Goal: Use online tool/utility

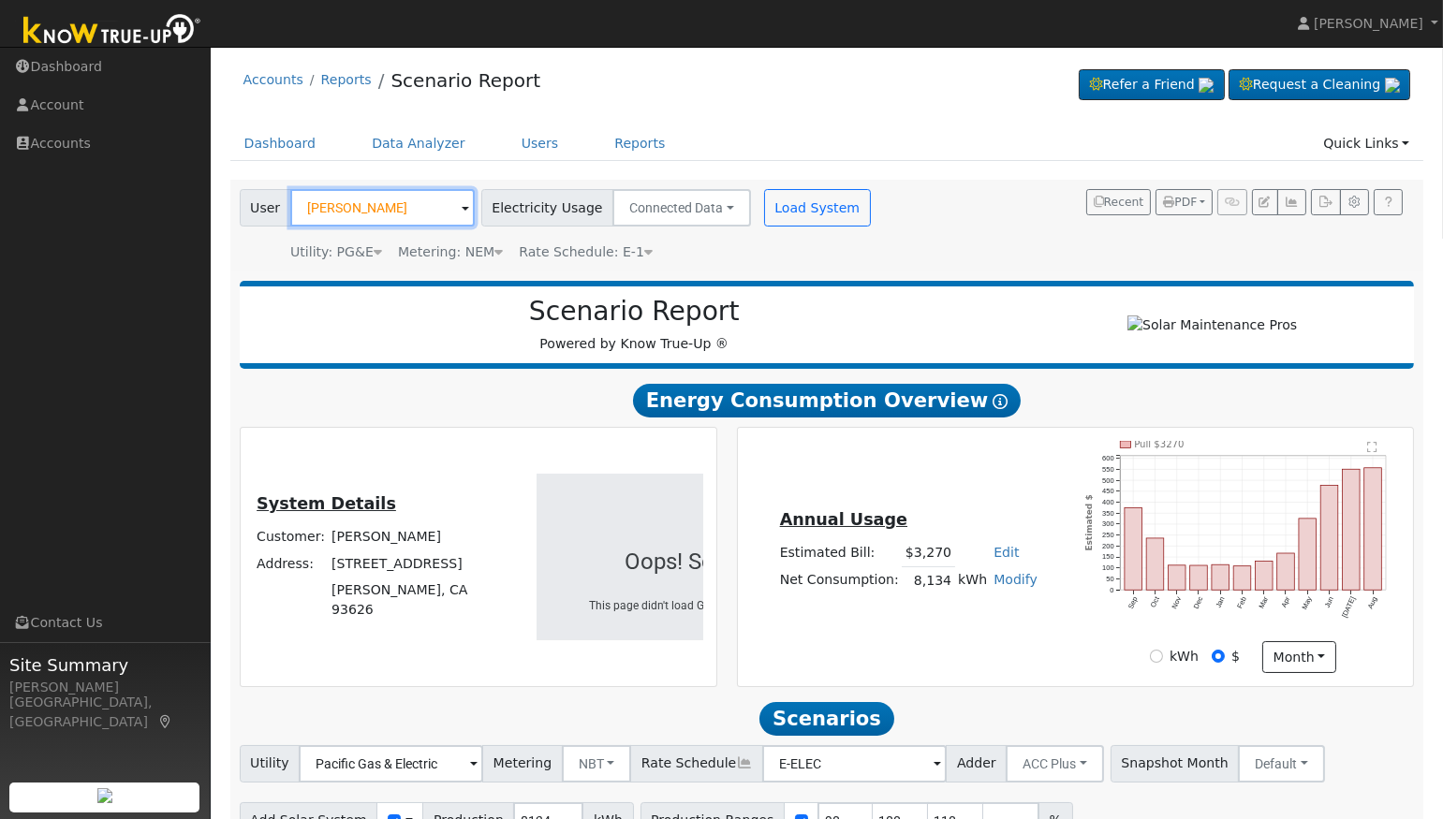
click at [431, 212] on input "[PERSON_NAME]" at bounding box center [382, 207] width 184 height 37
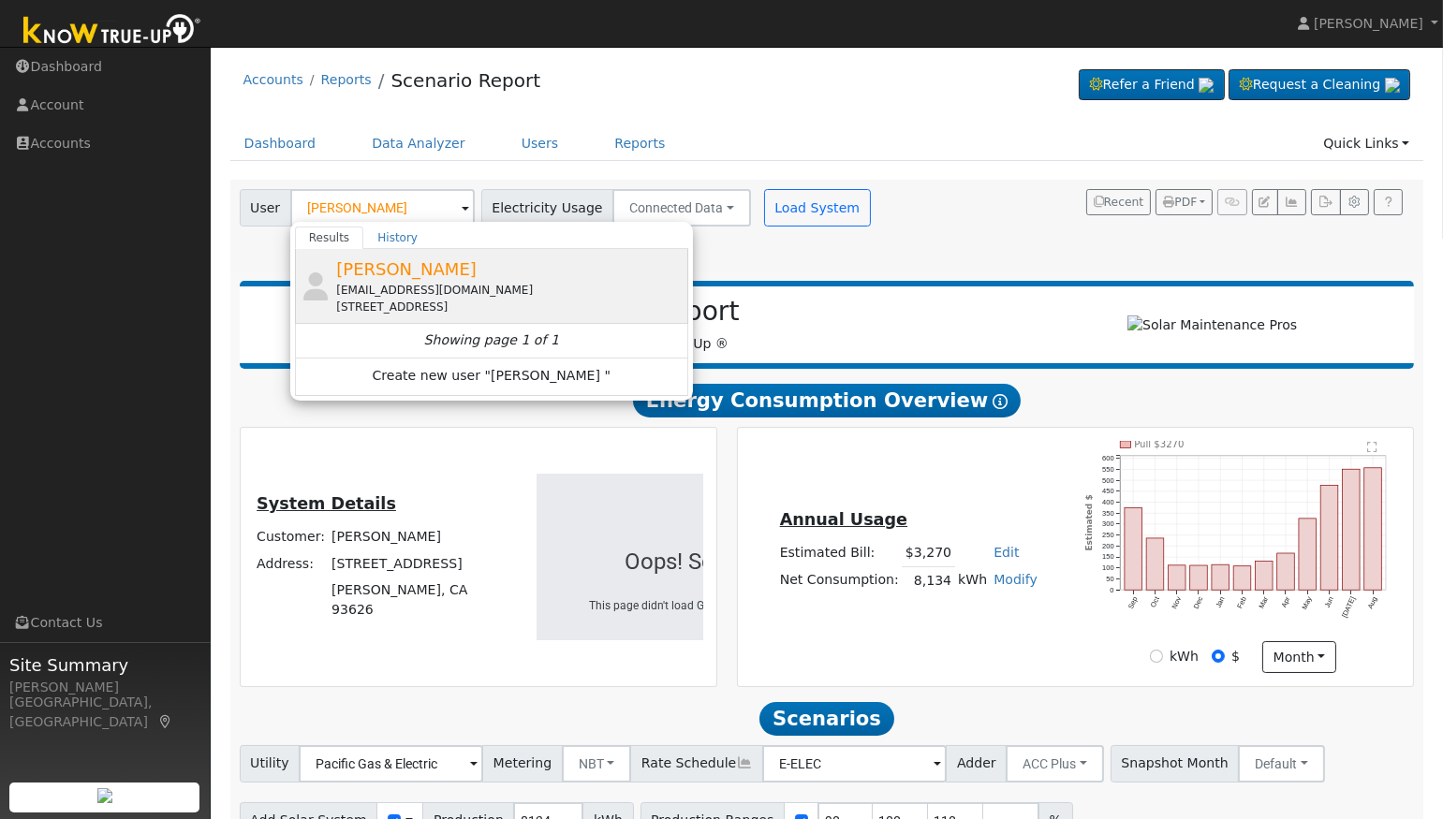
click at [385, 260] on span "[PERSON_NAME]" at bounding box center [406, 269] width 140 height 20
type input "[PERSON_NAME]"
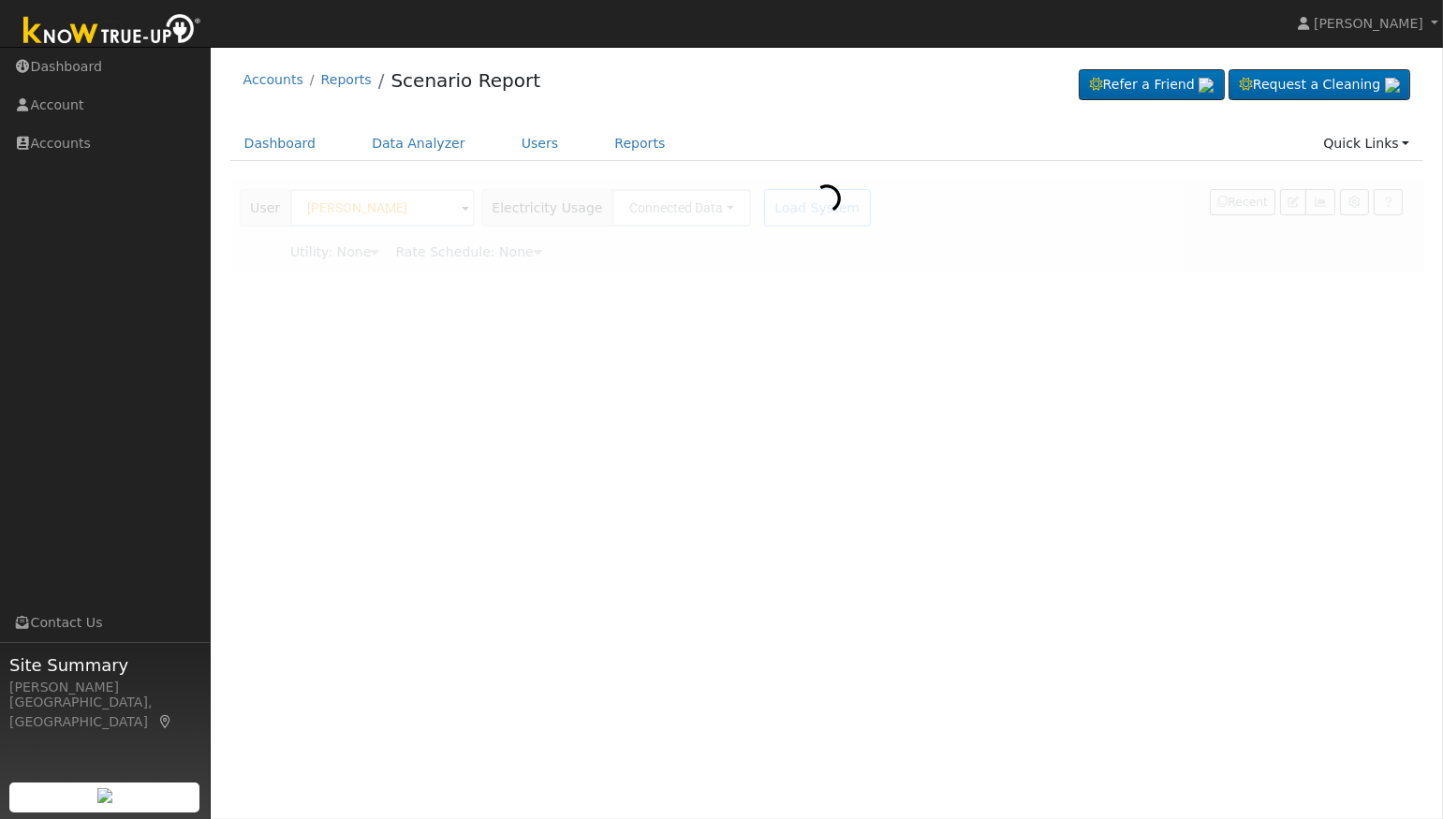
type input "Pacific Gas & Electric"
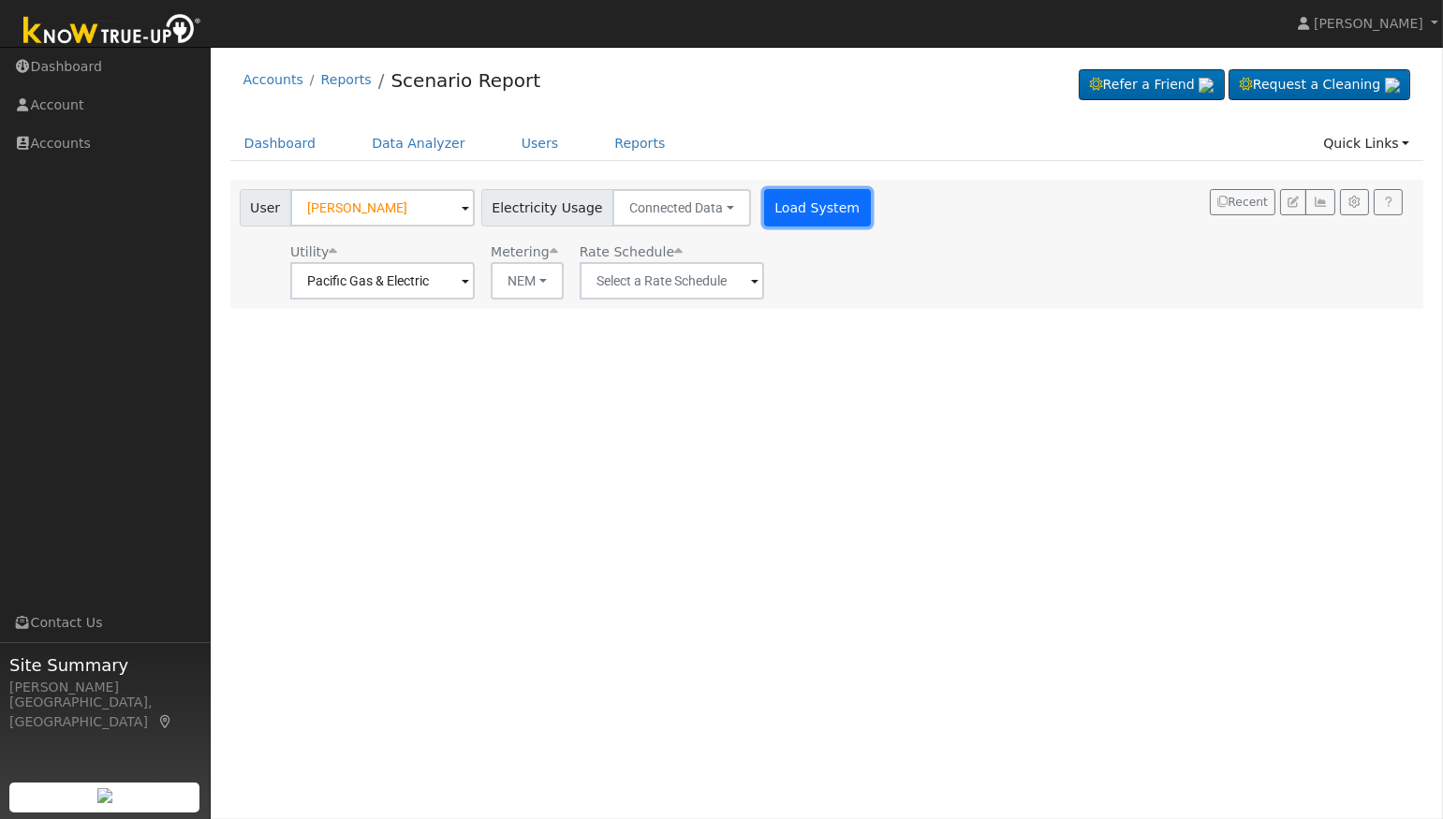
click at [784, 214] on button "Load System" at bounding box center [817, 207] width 107 height 37
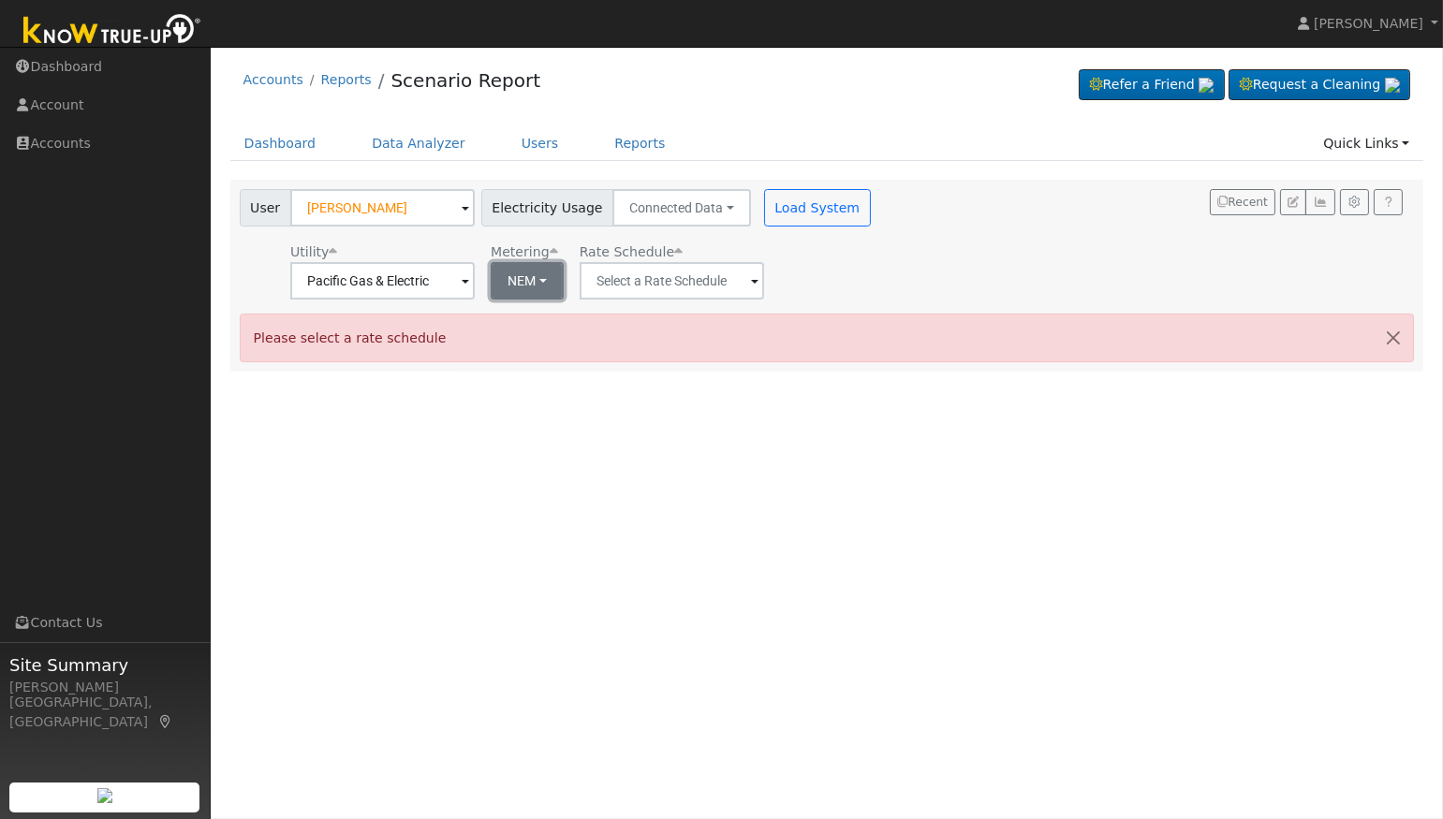
click at [509, 272] on button "NEM" at bounding box center [527, 280] width 73 height 37
click at [517, 314] on link "NEM" at bounding box center [546, 322] width 130 height 26
click at [475, 276] on input "text" at bounding box center [382, 280] width 184 height 37
click at [475, 286] on input "text" at bounding box center [382, 280] width 184 height 37
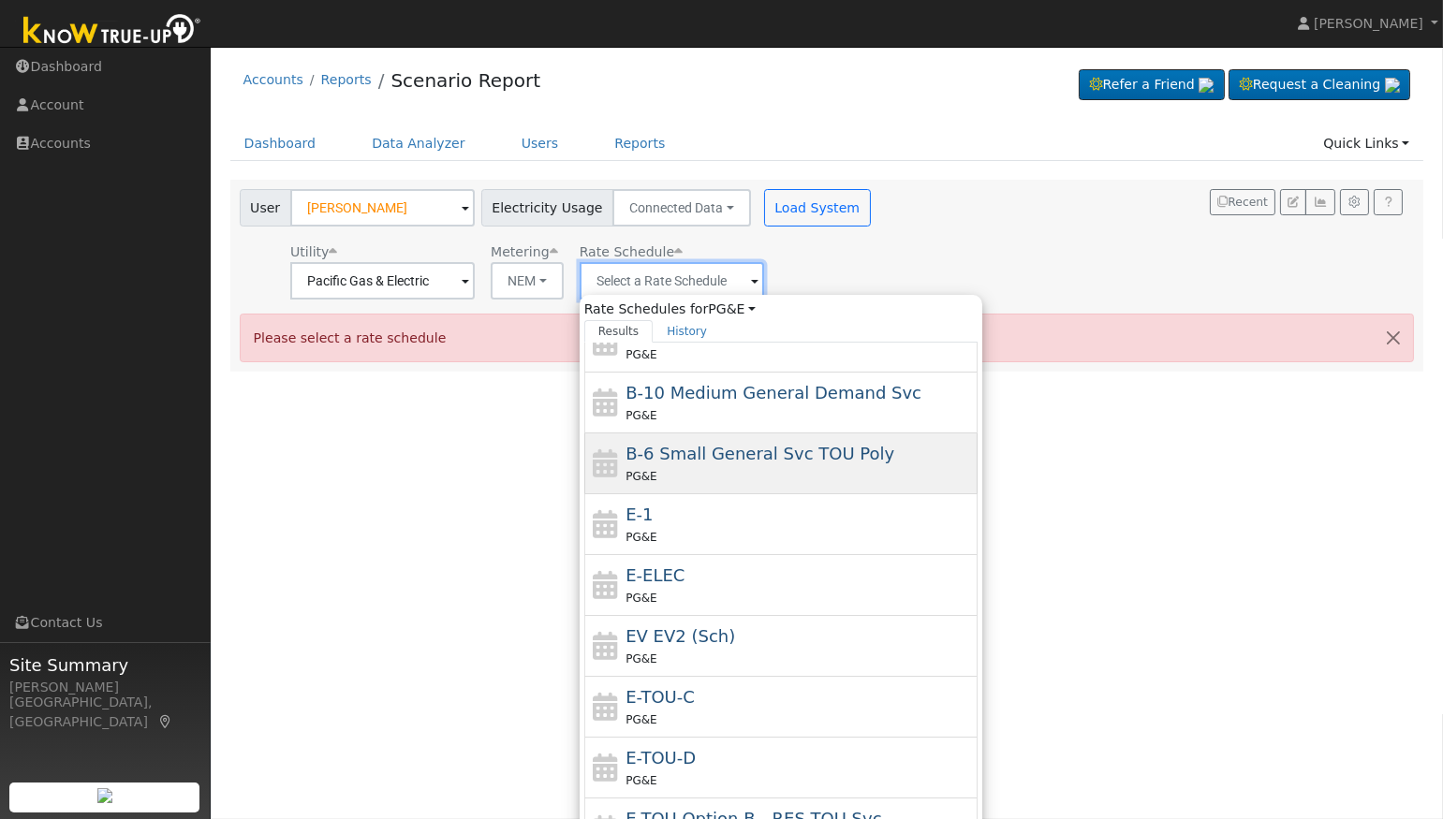
scroll to position [199, 0]
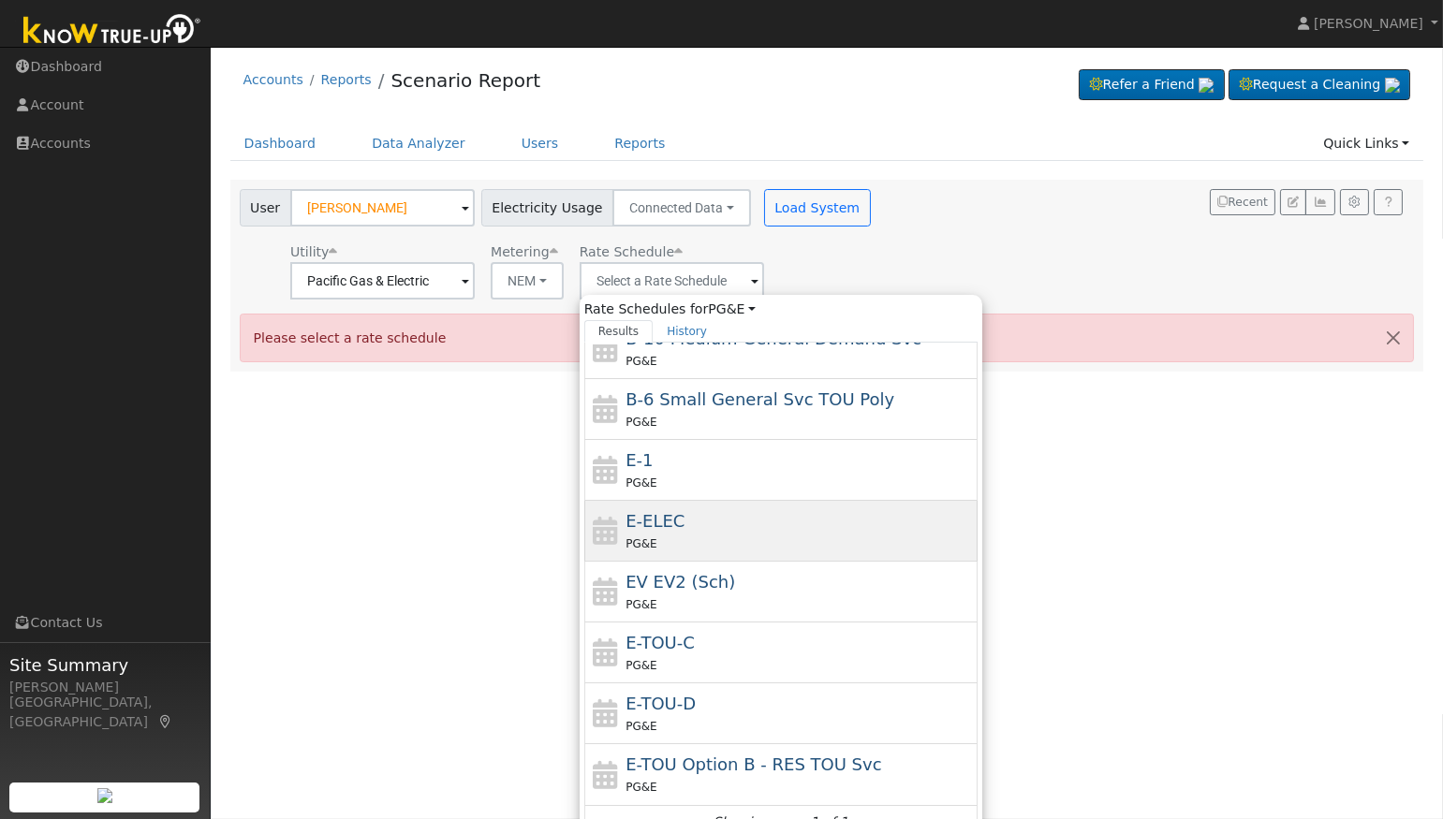
click at [748, 519] on div "E-ELEC PG&E" at bounding box center [798, 530] width 347 height 45
type input "E-ELEC"
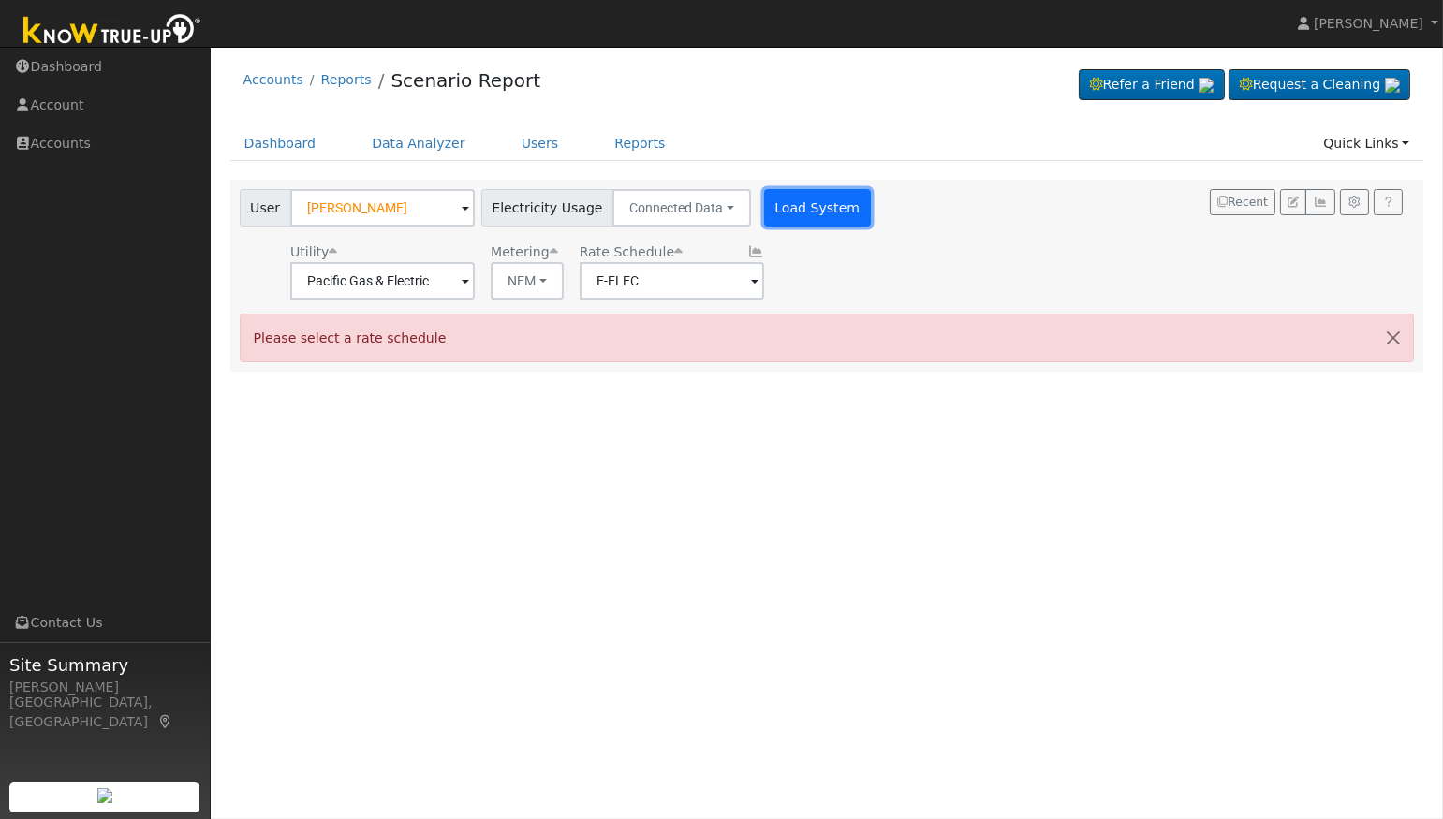
click at [789, 218] on button "Load System" at bounding box center [817, 207] width 107 height 37
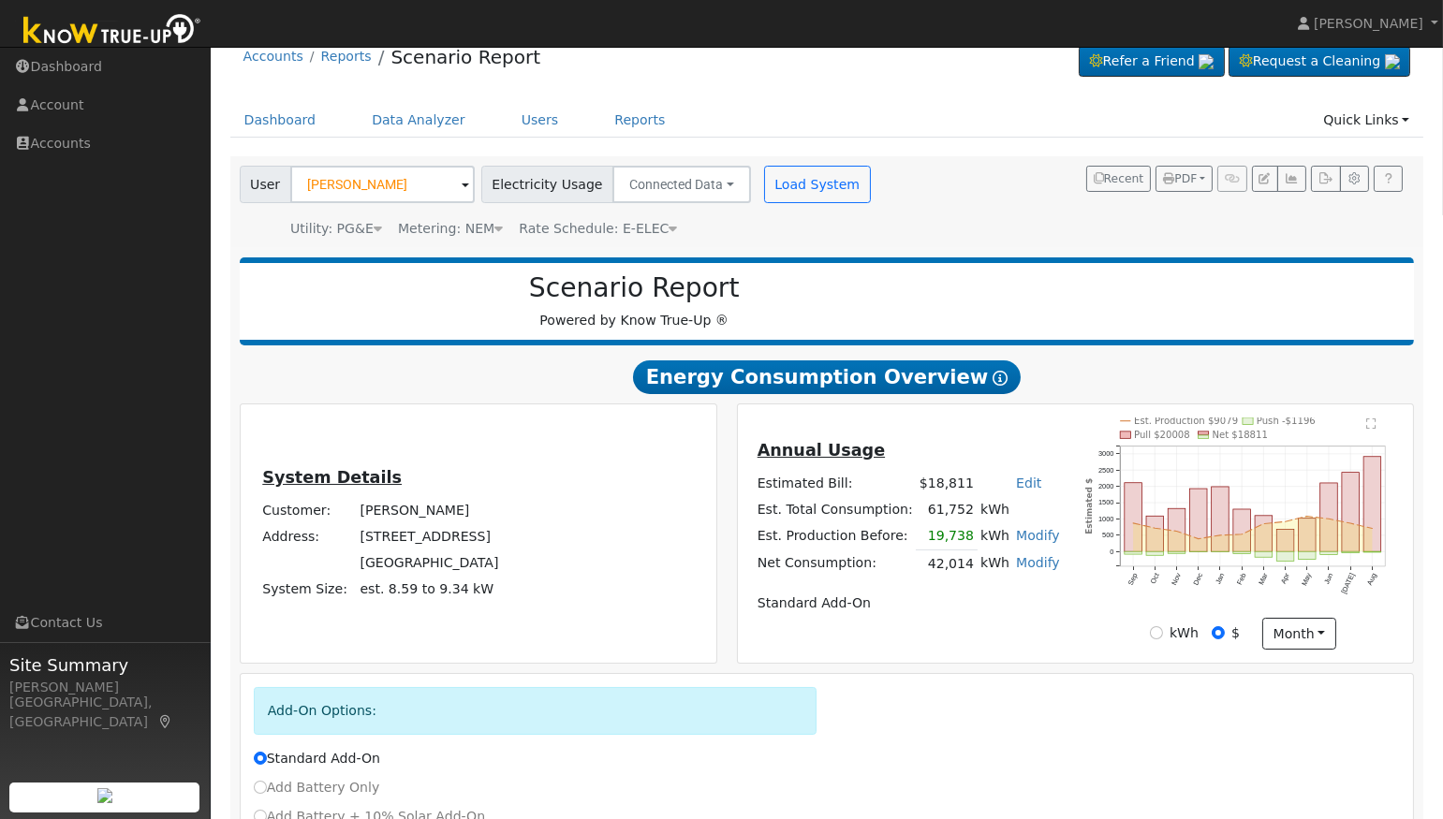
scroll to position [20, 0]
